Goal: Information Seeking & Learning: Learn about a topic

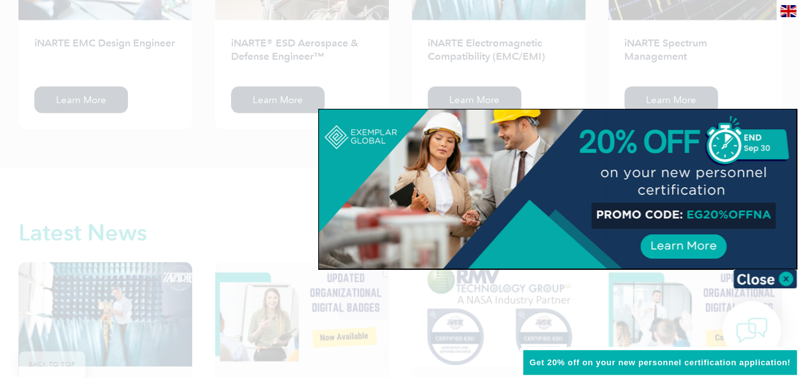
scroll to position [1857, 0]
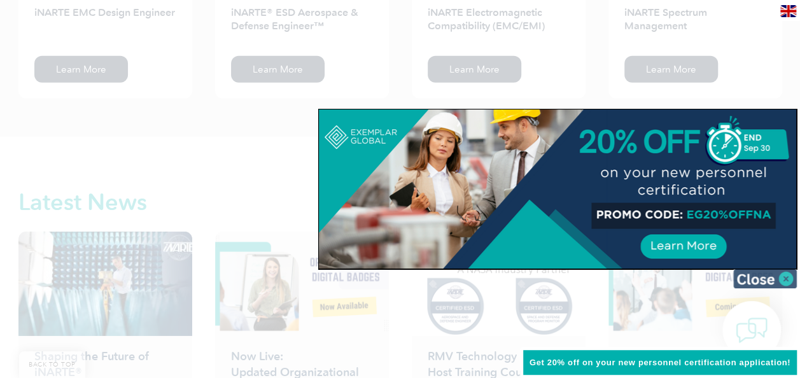
click at [779, 274] on img at bounding box center [765, 278] width 64 height 19
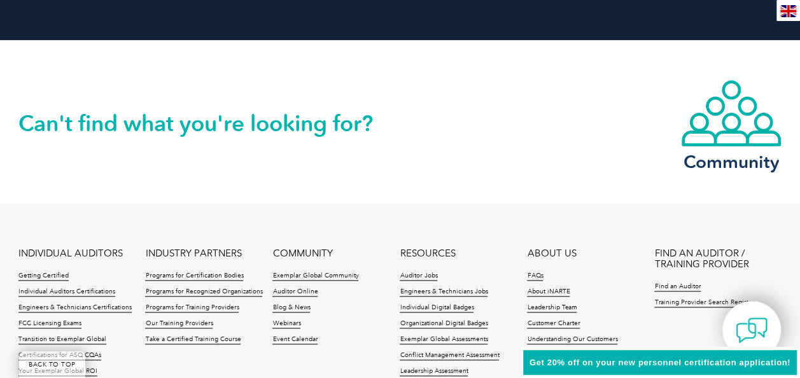
scroll to position [3105, 0]
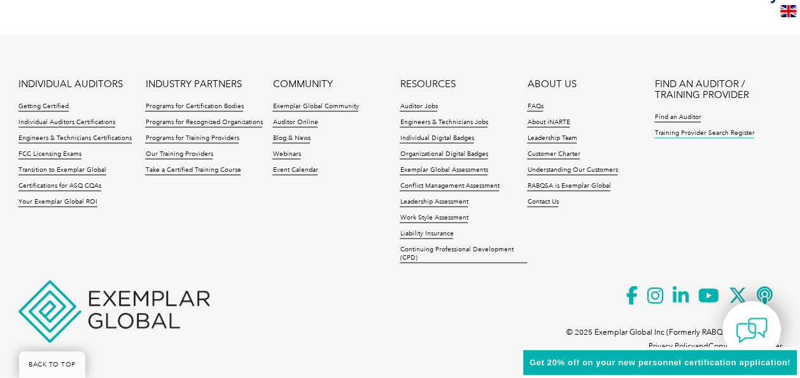
click at [705, 131] on link "Training Provider Search Register" at bounding box center [704, 133] width 100 height 9
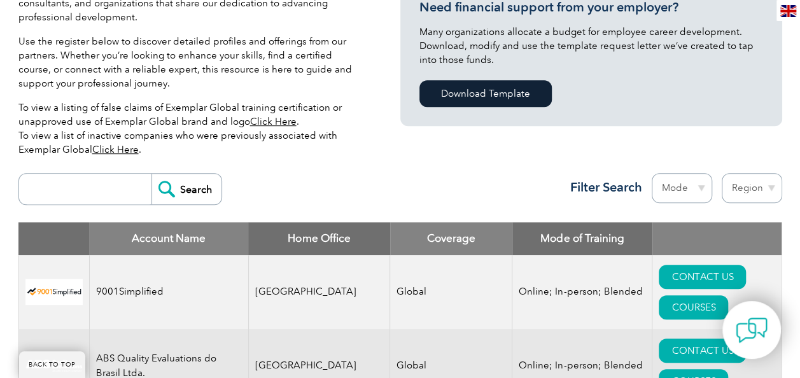
scroll to position [341, 0]
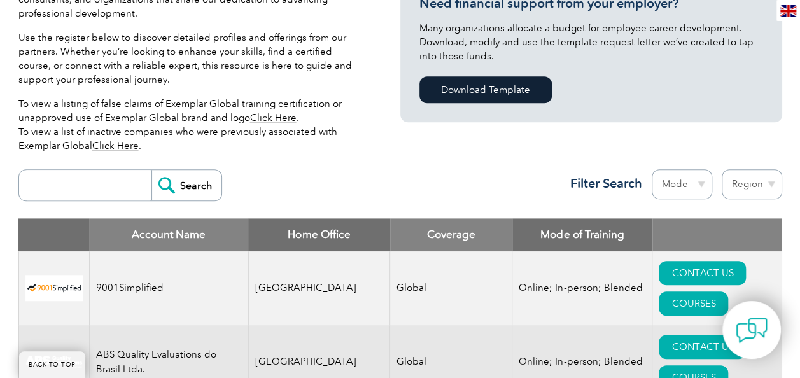
click at [80, 188] on input "search" at bounding box center [88, 185] width 126 height 31
type input "SQC"
click at [205, 176] on input "Search" at bounding box center [186, 185] width 70 height 31
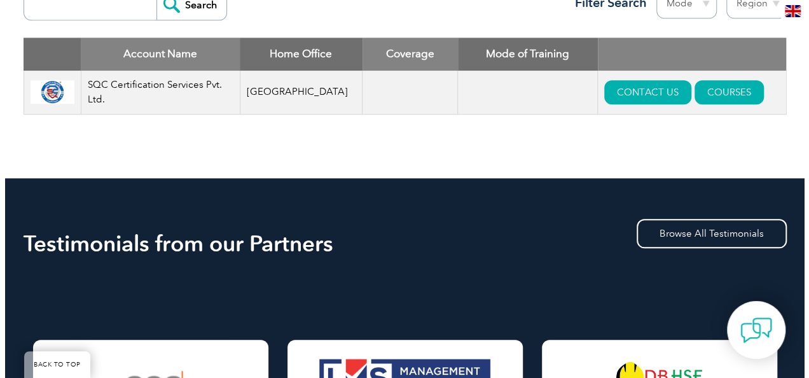
scroll to position [528, 0]
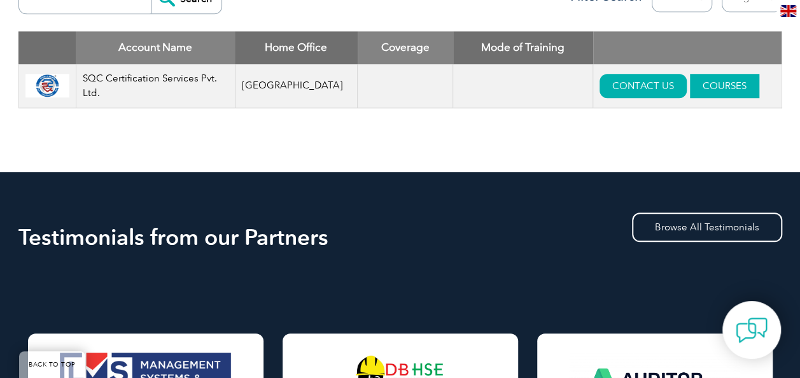
click at [709, 94] on link "COURSES" at bounding box center [724, 86] width 69 height 24
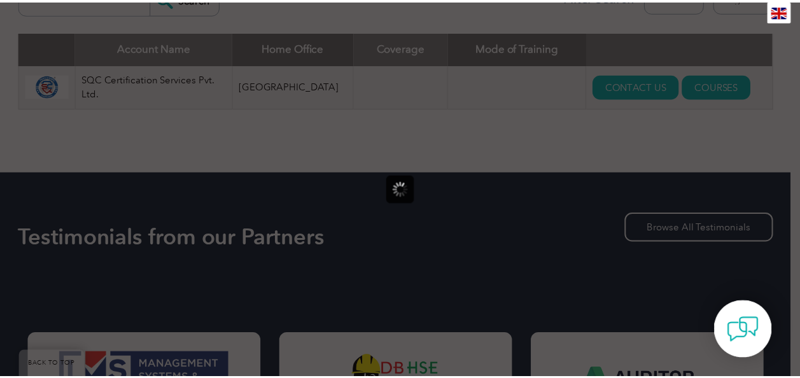
scroll to position [0, 0]
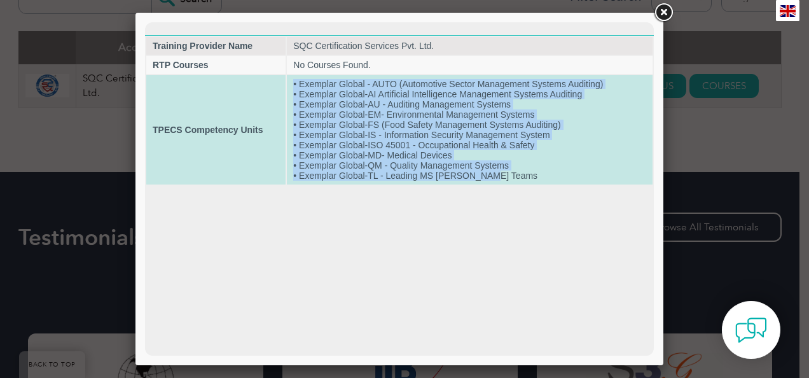
drag, startPoint x: 294, startPoint y: 81, endPoint x: 613, endPoint y: 178, distance: 333.2
click at [613, 178] on td "• Exemplar Global - AUTO (Automotive Sector Management Systems Auditing) • Exem…" at bounding box center [470, 129] width 366 height 109
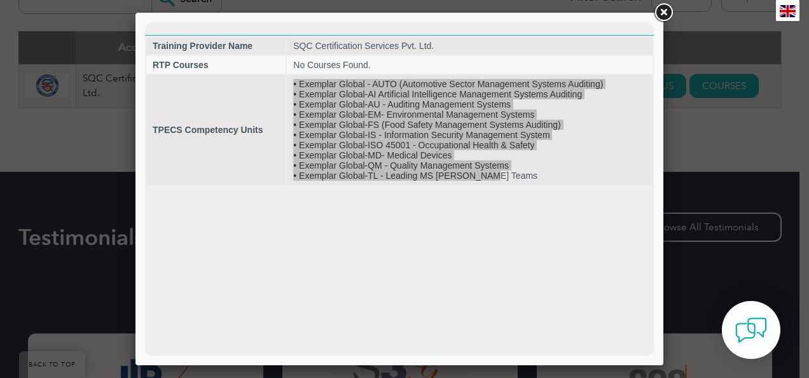
drag, startPoint x: 468, startPoint y: 156, endPoint x: 666, endPoint y: 11, distance: 245.0
click at [666, 11] on link at bounding box center [663, 12] width 23 height 23
